Goal: Information Seeking & Learning: Learn about a topic

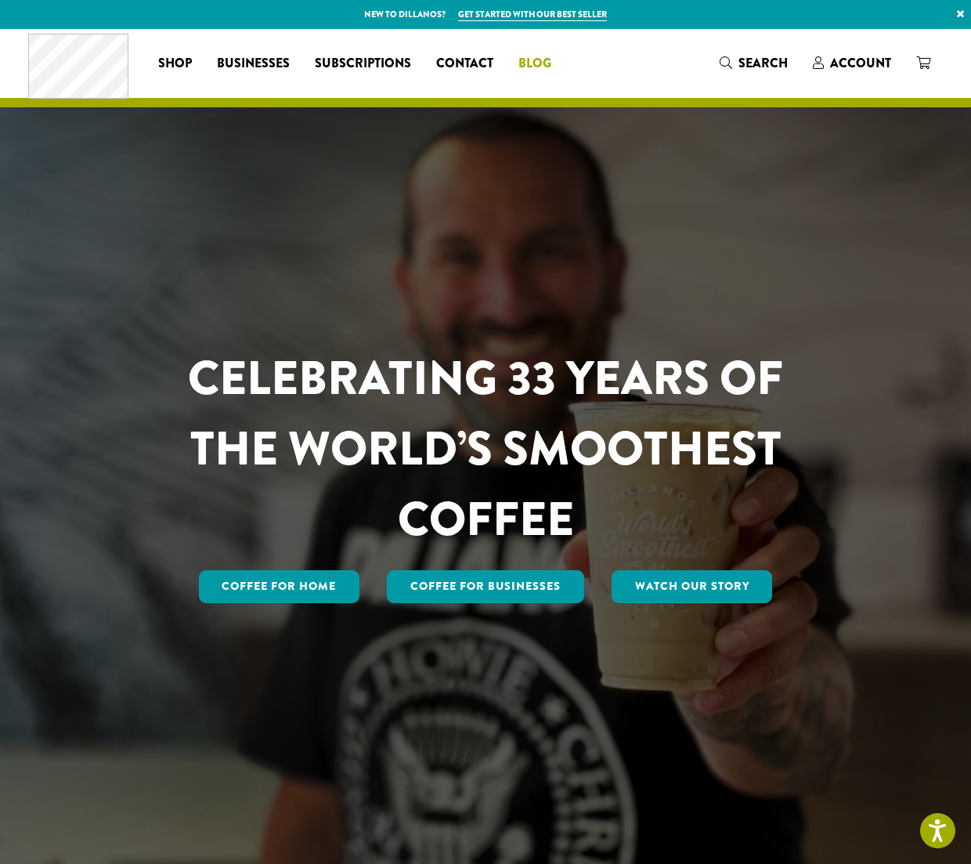
click at [537, 67] on span "Blog" at bounding box center [535, 64] width 33 height 20
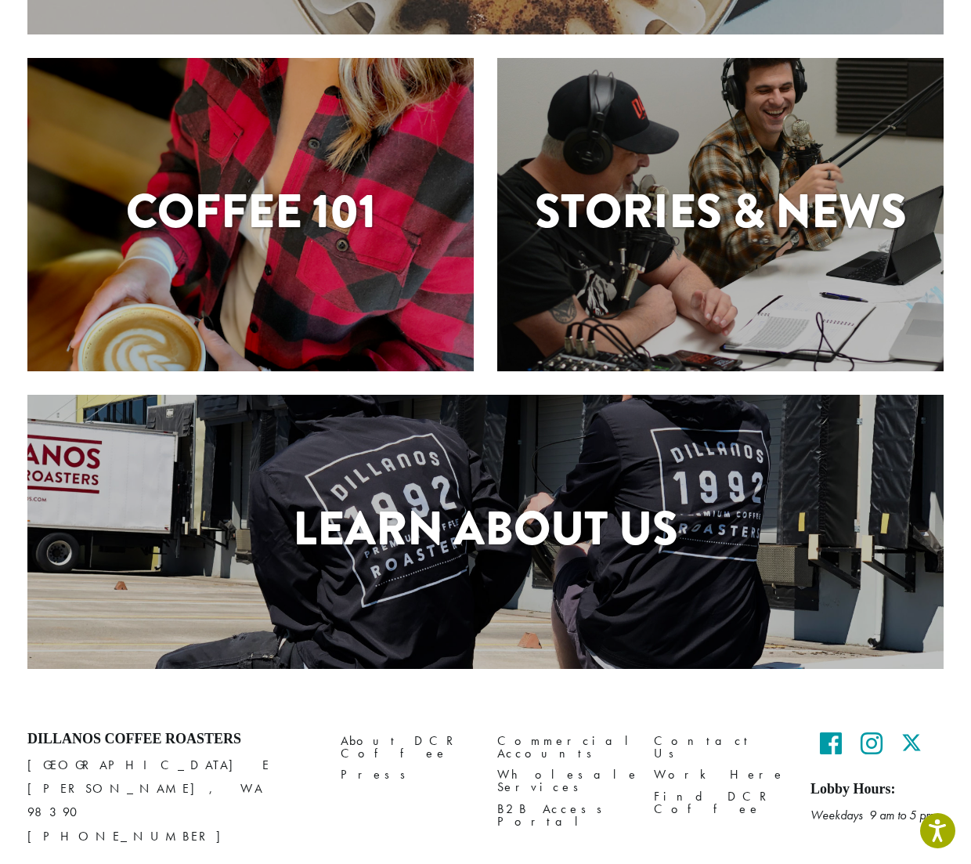
scroll to position [392, 0]
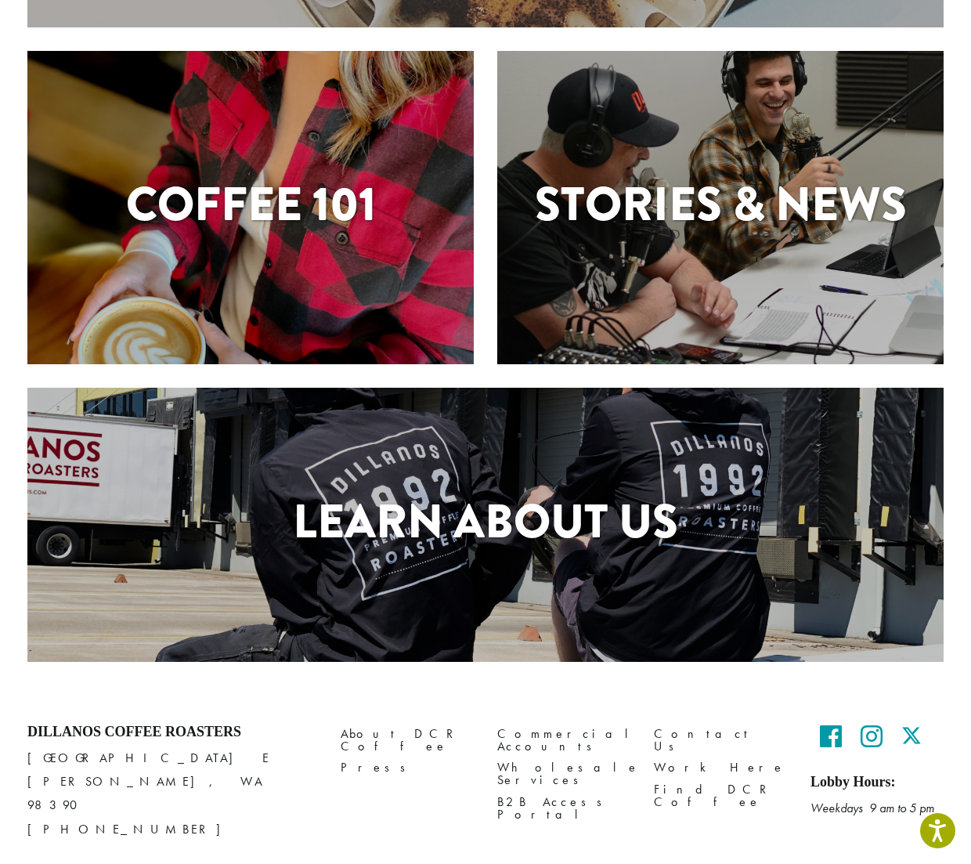
click at [506, 534] on h1 "Learn About Us" at bounding box center [485, 521] width 917 height 71
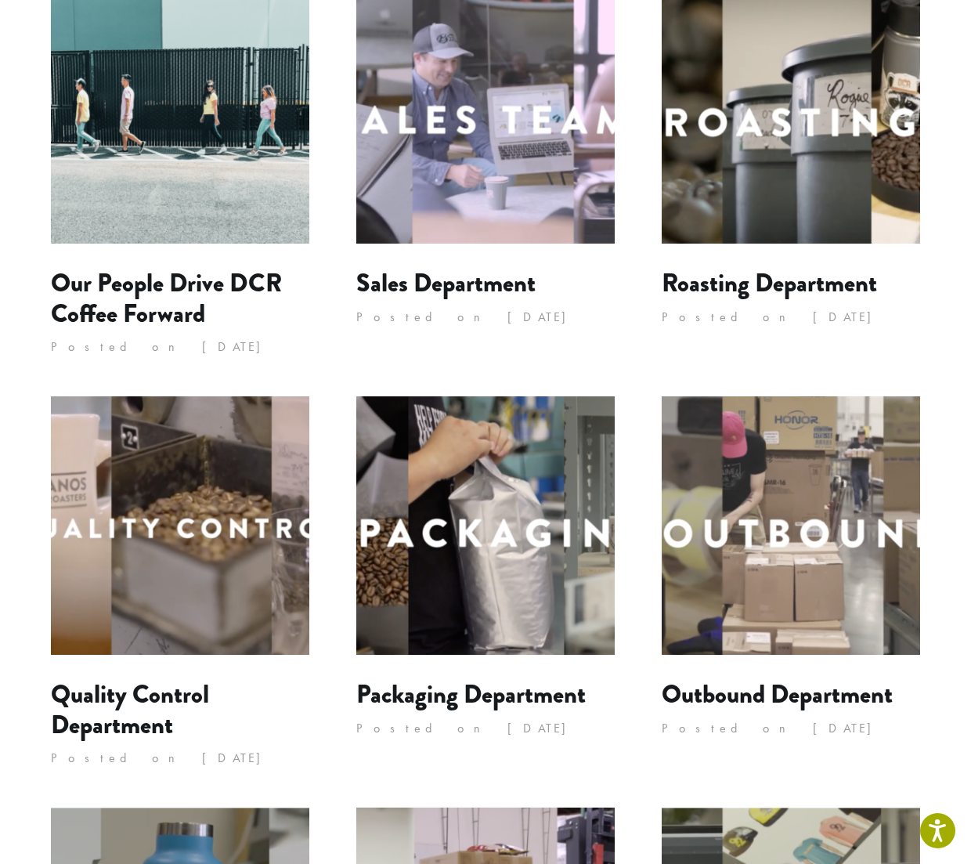
scroll to position [392, 0]
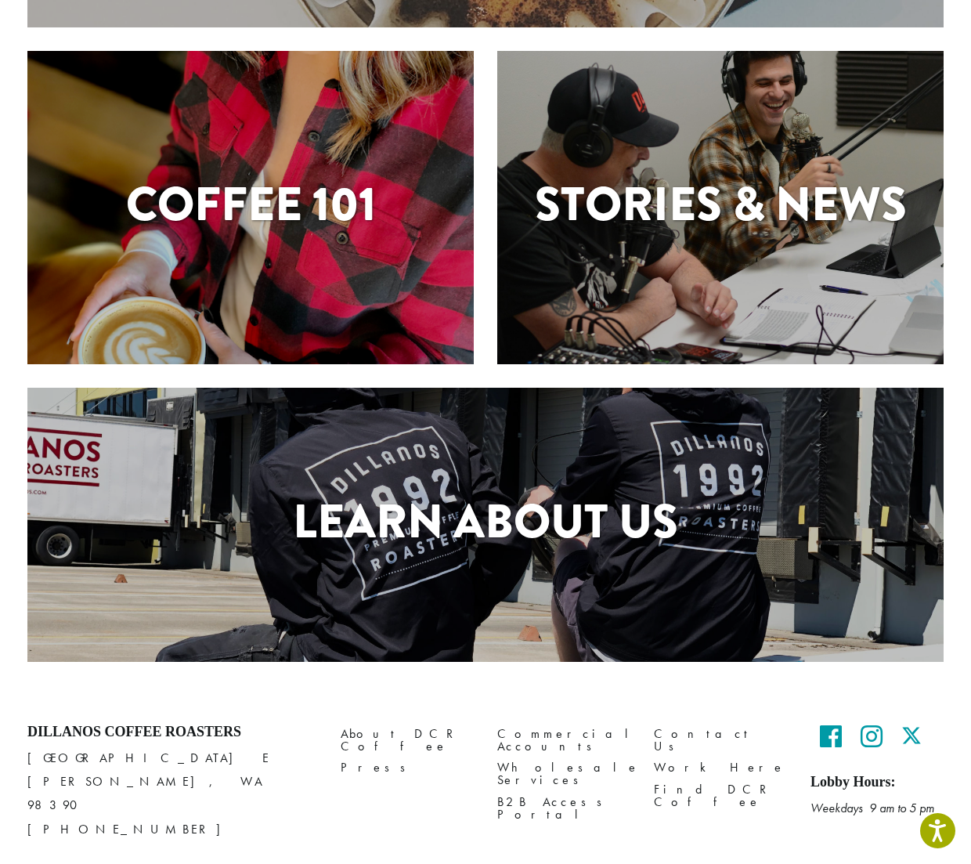
click at [649, 193] on h1 "Stories & News" at bounding box center [720, 204] width 447 height 71
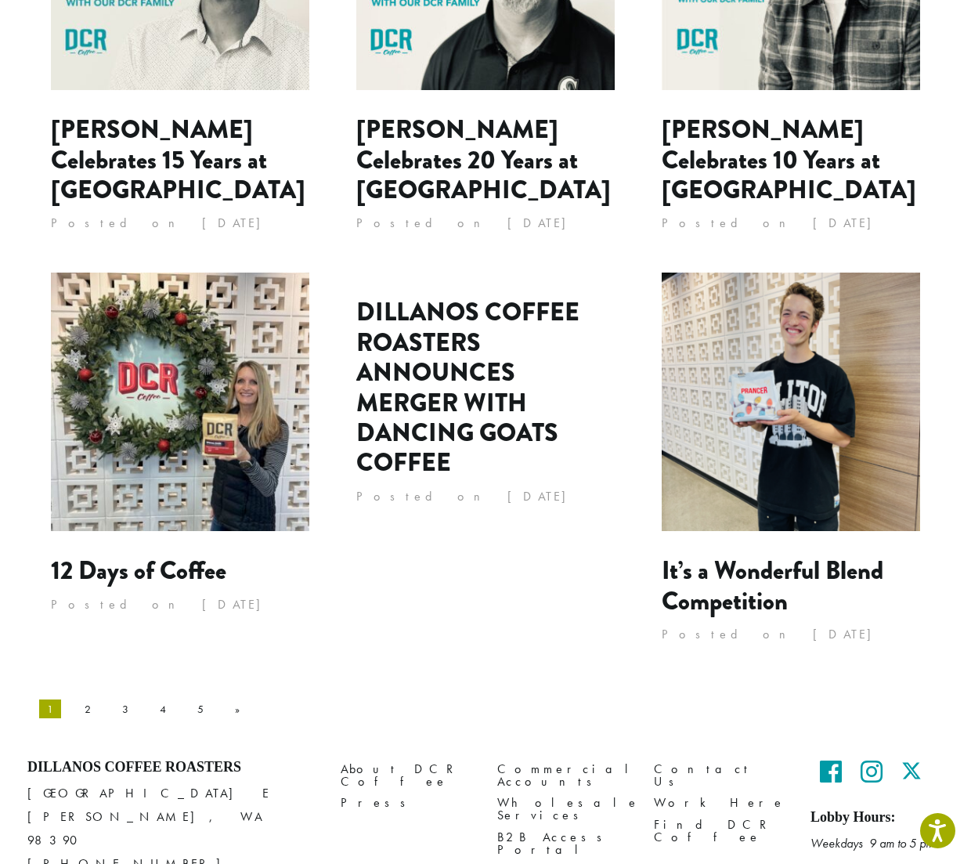
scroll to position [1354, 0]
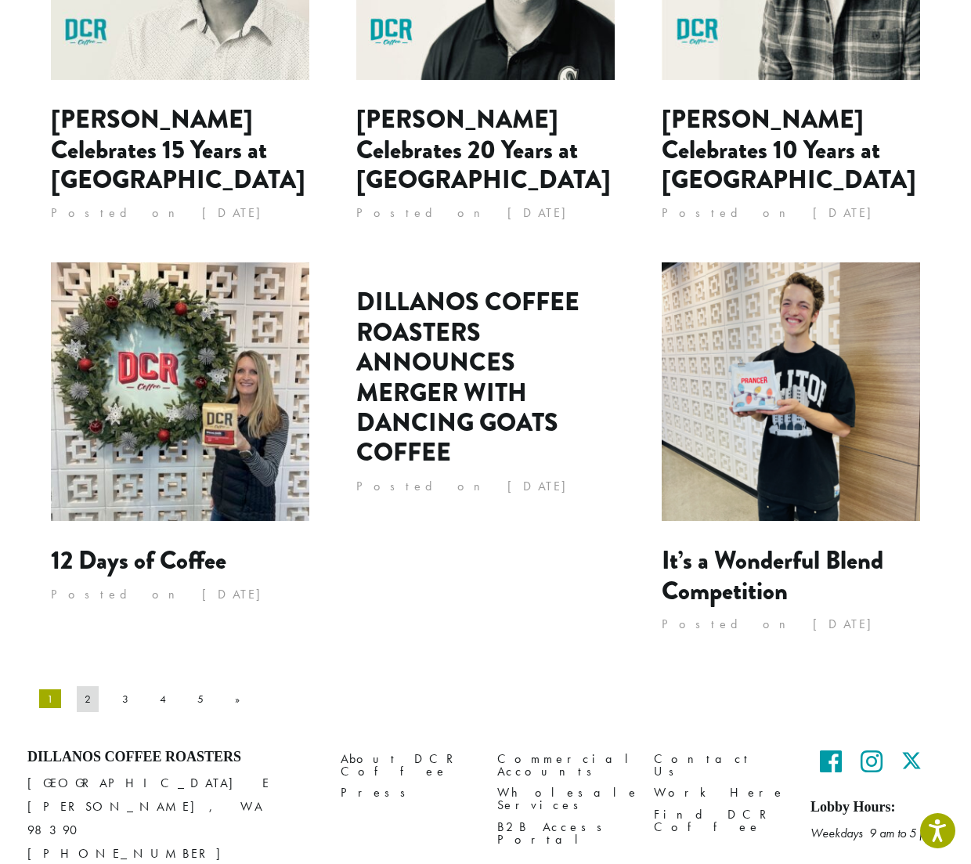
click at [82, 686] on link "2" at bounding box center [88, 698] width 22 height 25
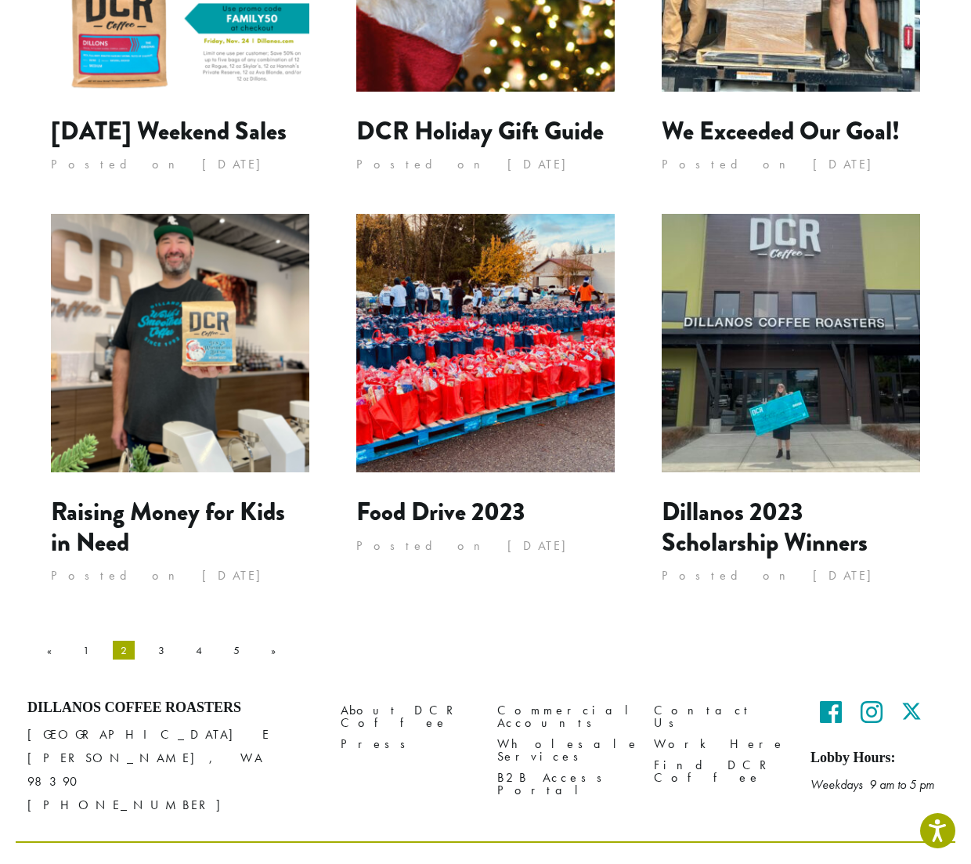
scroll to position [1325, 0]
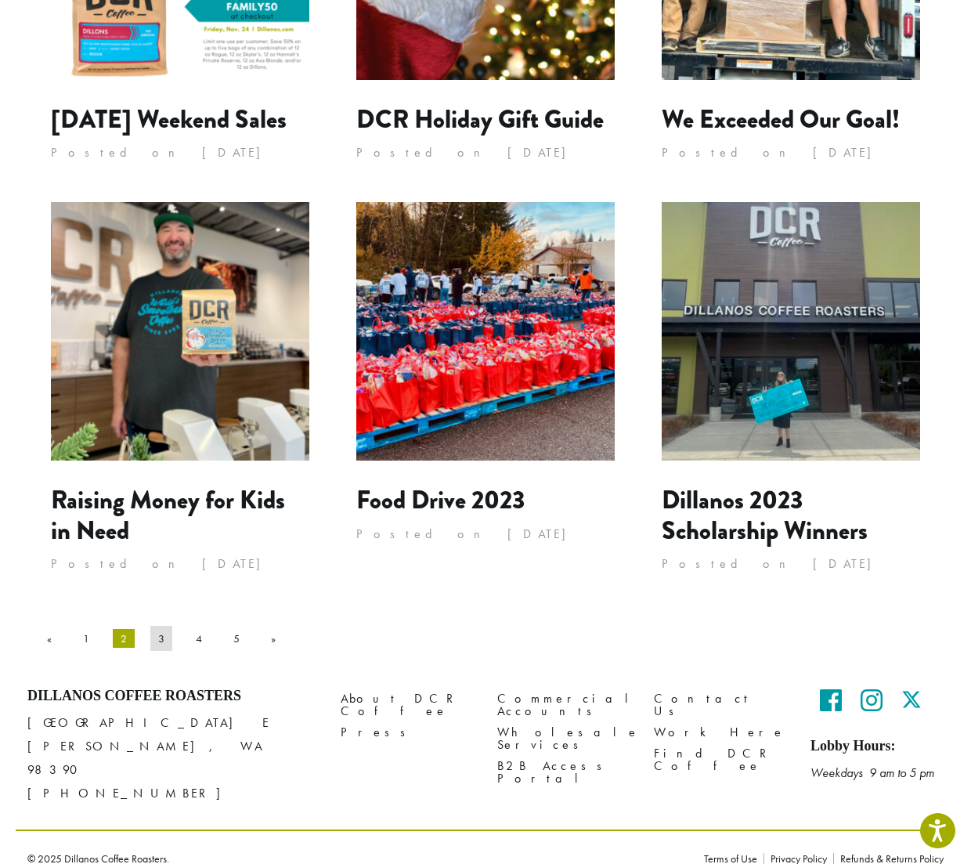
click at [150, 638] on link "3" at bounding box center [161, 638] width 22 height 25
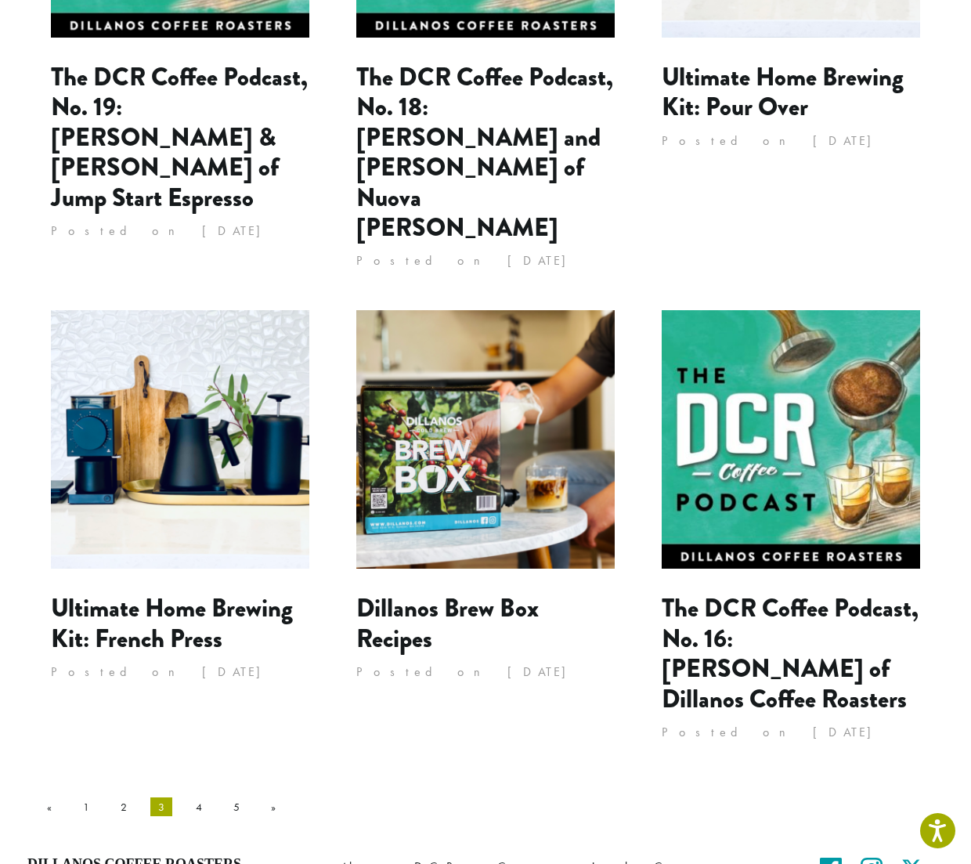
scroll to position [1332, 0]
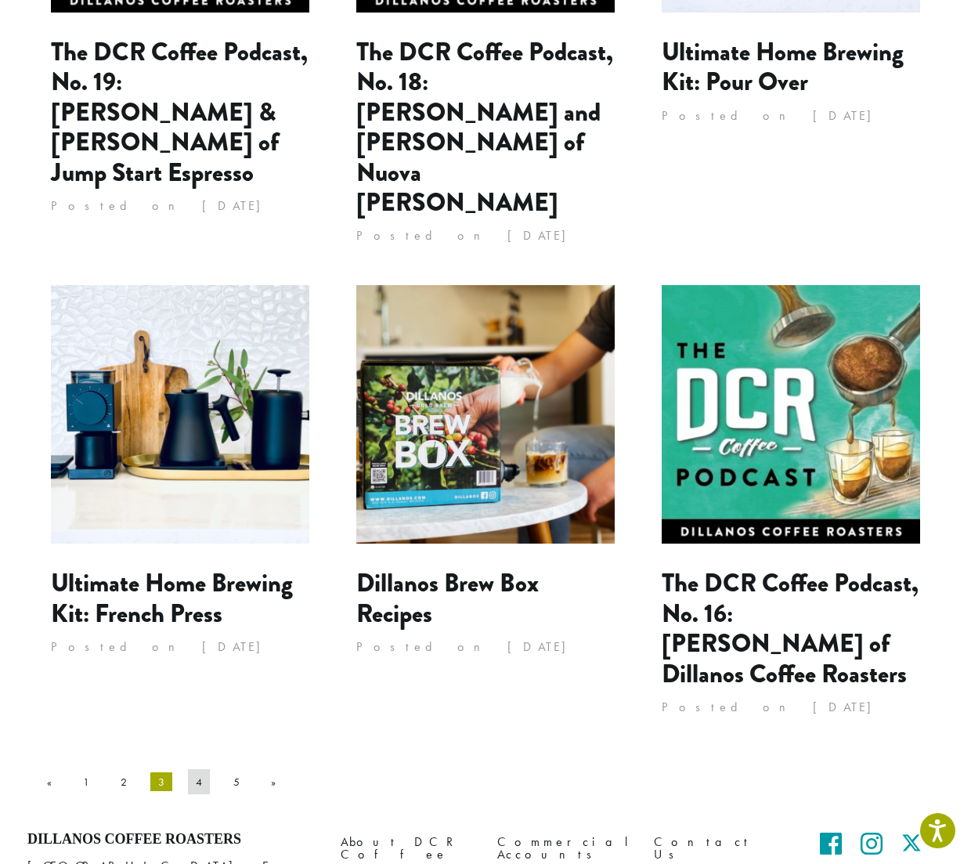
click at [188, 769] on link "4" at bounding box center [199, 781] width 22 height 25
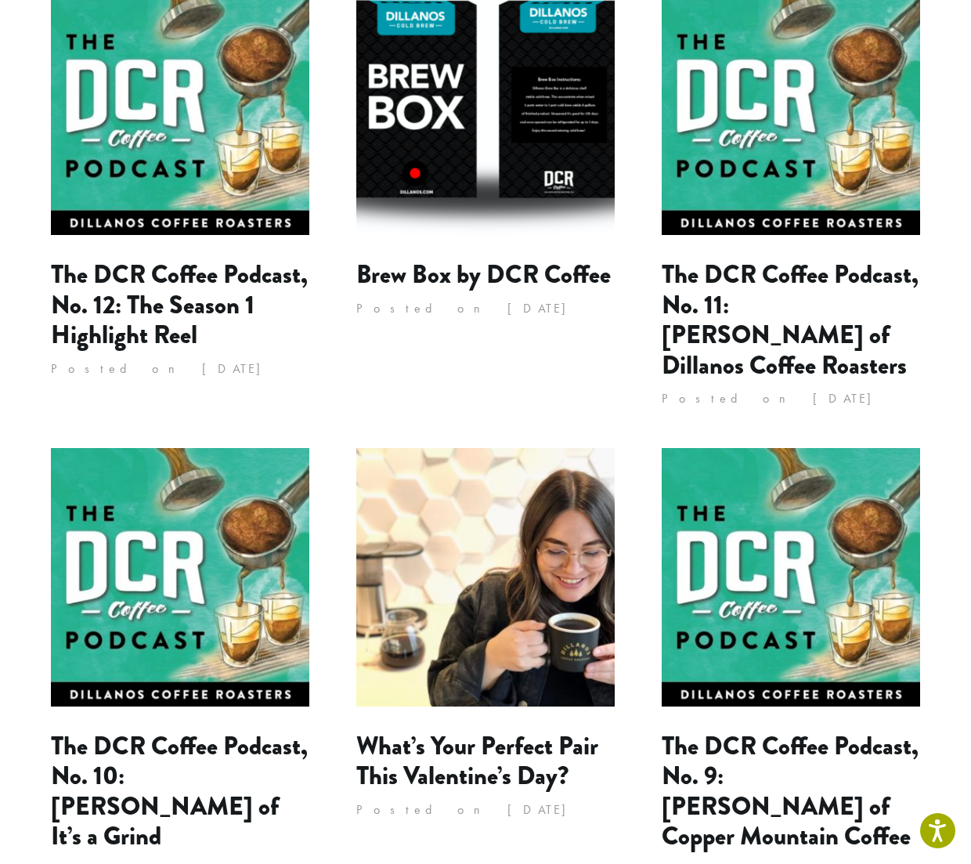
scroll to position [1415, 0]
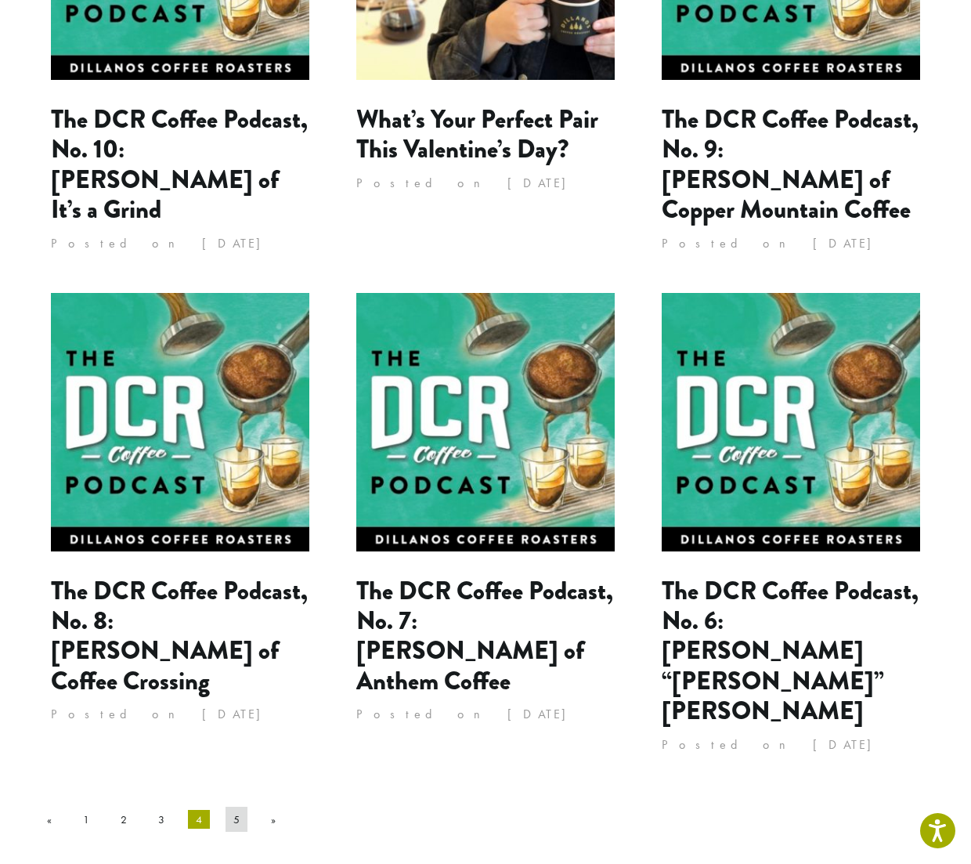
click at [226, 807] on link "5" at bounding box center [237, 819] width 22 height 25
